Goal: Information Seeking & Learning: Learn about a topic

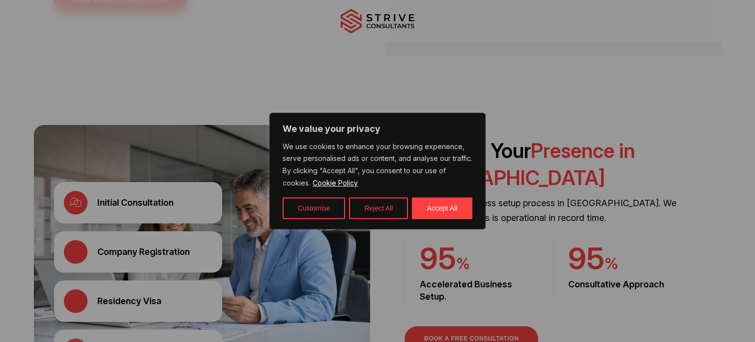
click at [436, 211] on body "We value your privacy We use cookies to enhance your browsing experience, serve…" at bounding box center [377, 61] width 755 height 2924
click at [436, 209] on button "Accept All" at bounding box center [442, 208] width 60 height 22
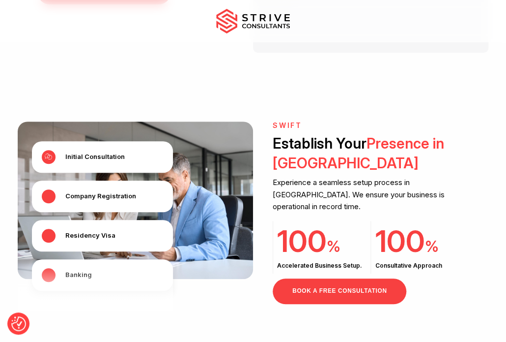
scroll to position [1438, 0]
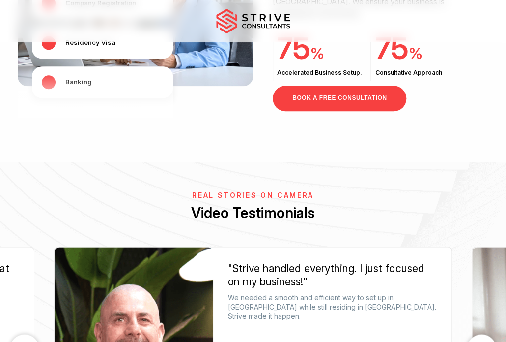
scroll to position [1438, 0]
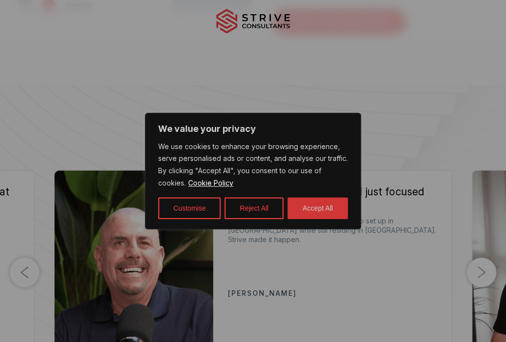
click at [314, 206] on button "Accept All" at bounding box center [318, 208] width 60 height 22
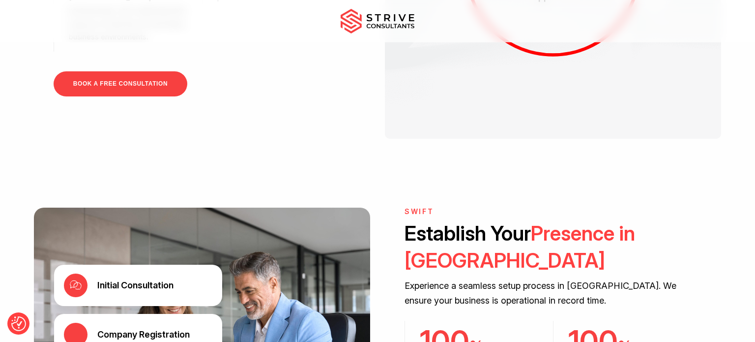
scroll to position [1457, 0]
